Goal: Information Seeking & Learning: Learn about a topic

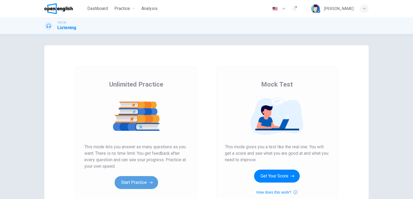
click at [137, 181] on button "Start Practice" at bounding box center [136, 182] width 43 height 13
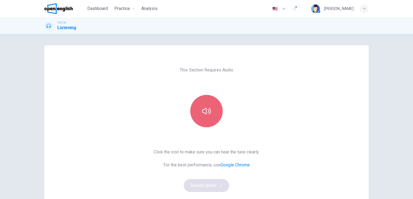
click at [207, 114] on icon "button" at bounding box center [206, 111] width 9 height 9
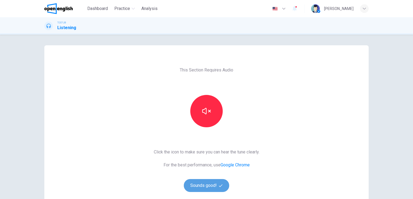
click at [210, 184] on button "Sounds good!" at bounding box center [206, 185] width 45 height 13
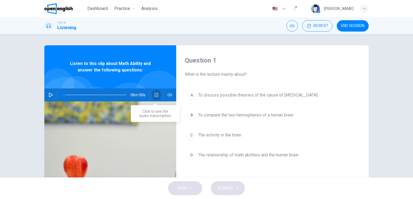
click at [155, 95] on icon "Click to see the audio transcription" at bounding box center [156, 95] width 4 height 4
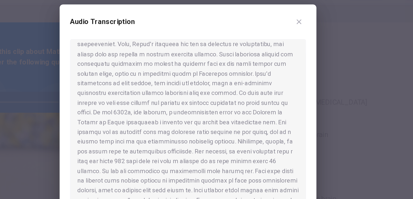
scroll to position [120, 0]
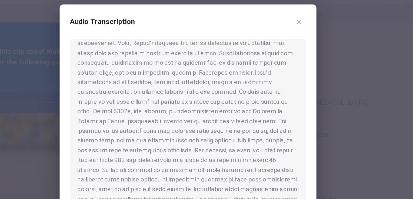
click at [121, 105] on div at bounding box center [206, 99] width 413 height 199
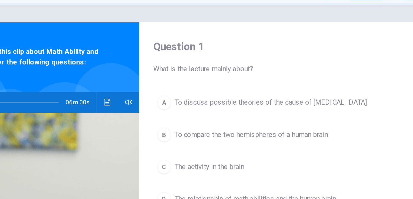
click at [152, 97] on button "Click to see the audio transcription" at bounding box center [156, 95] width 9 height 13
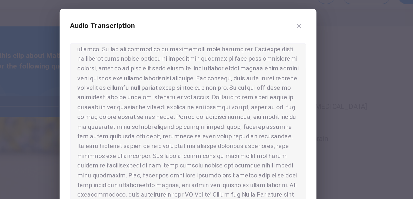
scroll to position [199, 0]
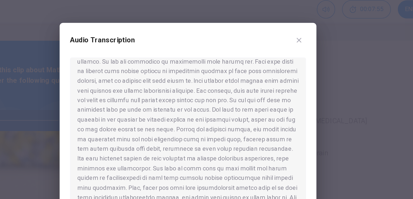
click at [275, 103] on div at bounding box center [206, 107] width 146 height 103
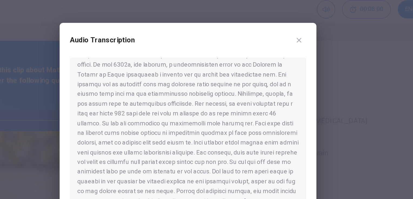
scroll to position [160, 0]
click at [312, 94] on div at bounding box center [206, 99] width 413 height 199
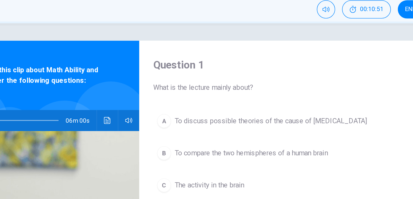
click at [156, 96] on icon "Click to see the audio transcription" at bounding box center [156, 95] width 4 height 4
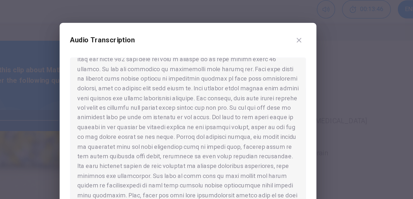
scroll to position [196, 0]
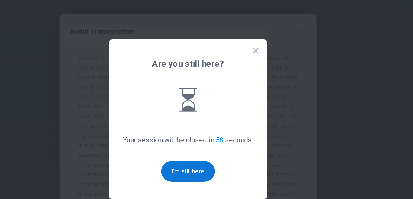
click at [211, 133] on button "I'm still here" at bounding box center [206, 132] width 33 height 13
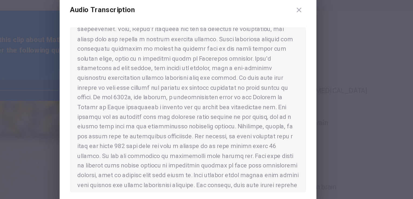
scroll to position [8, 0]
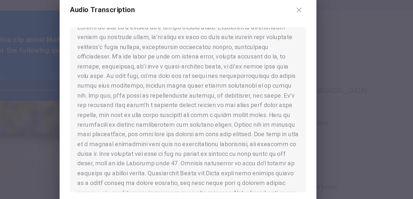
click at [281, 63] on div "Audio Transcription" at bounding box center [206, 99] width 159 height 131
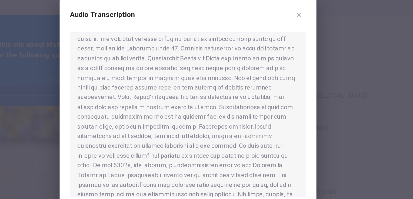
scroll to position [82, 0]
